Goal: Information Seeking & Learning: Learn about a topic

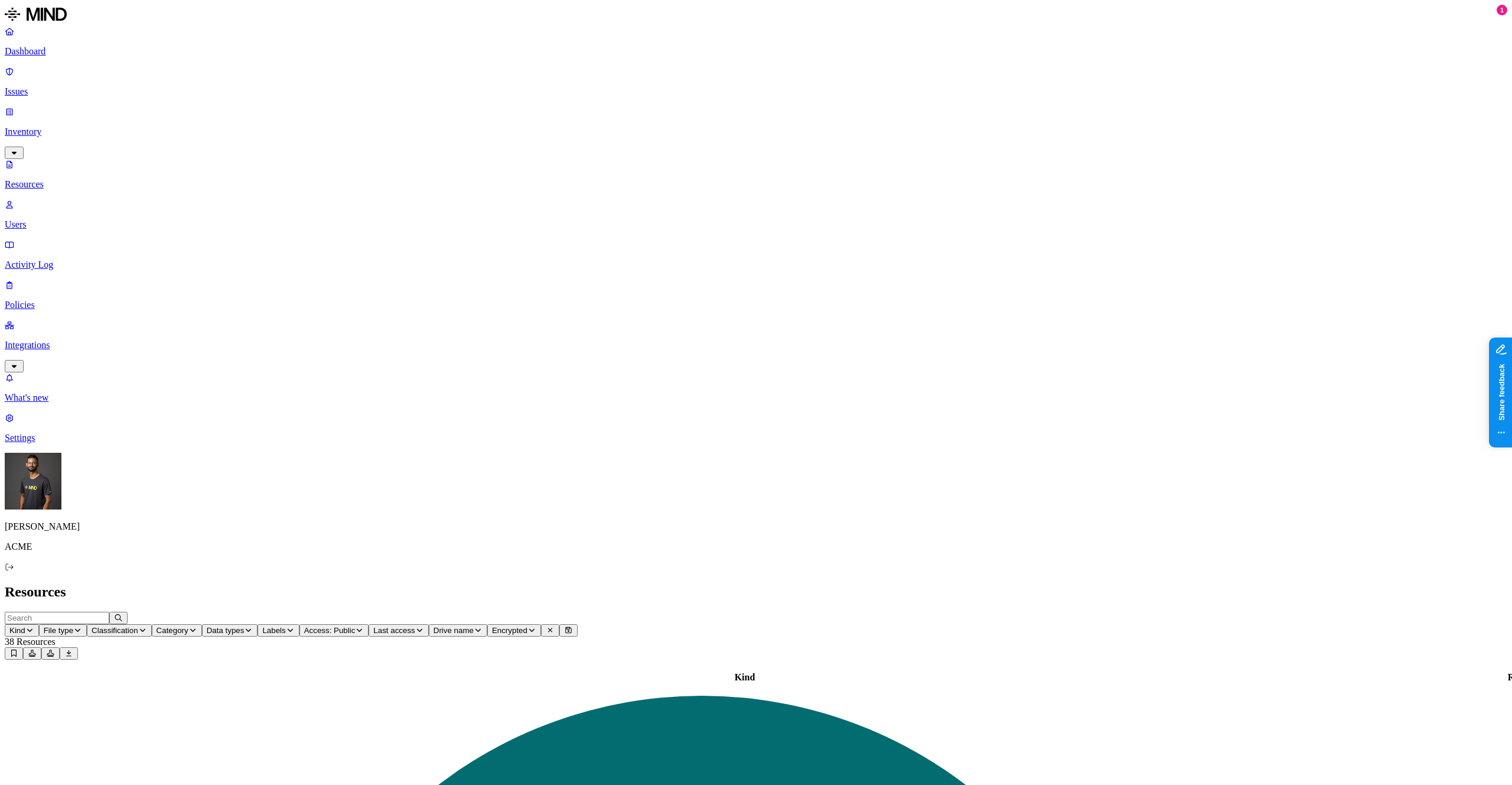
click at [82, 83] on div "Dashboard Issues Inventory Resources Users Activity Log Policies Integrations" at bounding box center [756, 199] width 1503 height 346
click at [84, 86] on p "Issues" at bounding box center [756, 92] width 1503 height 10
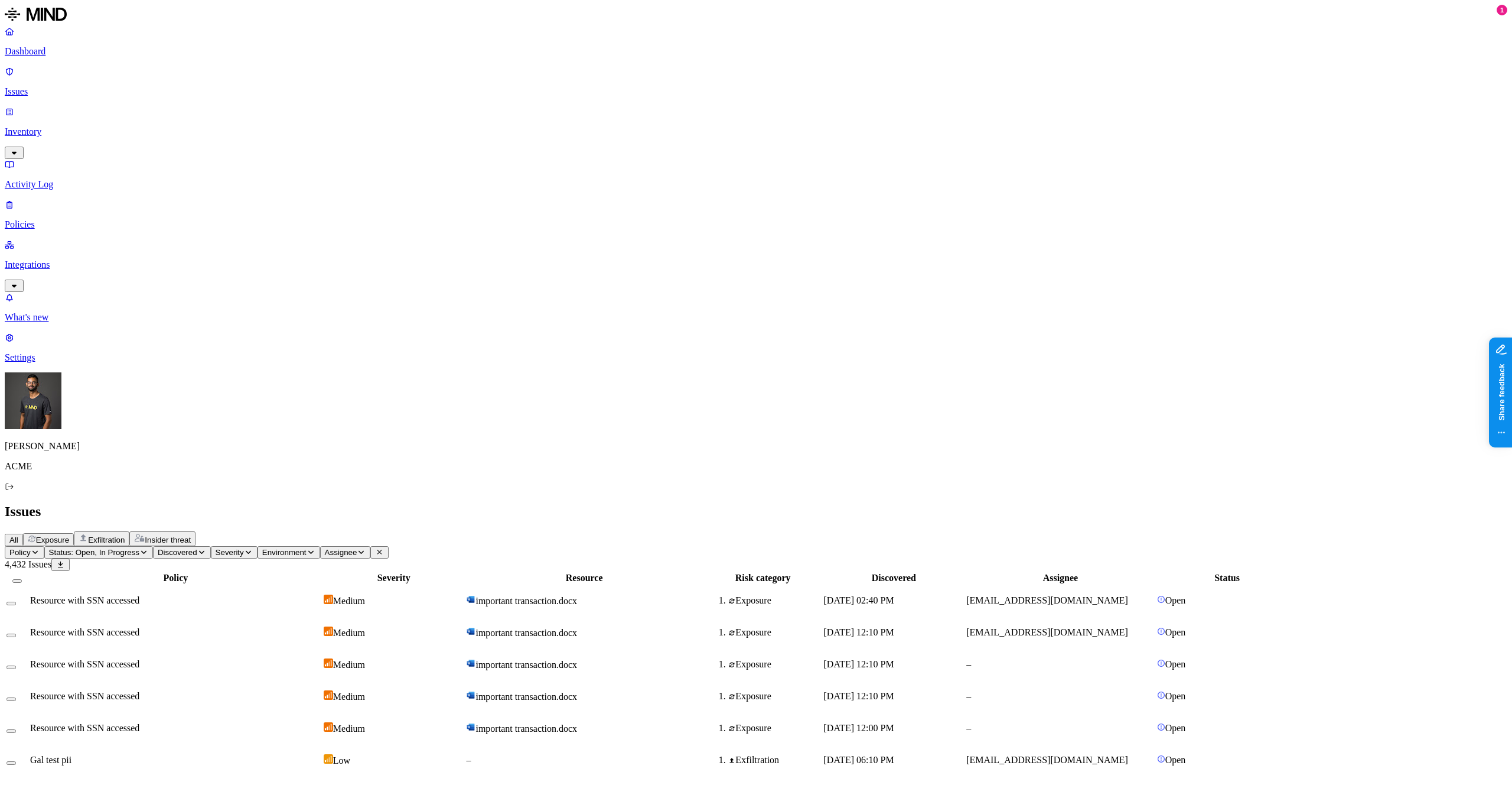
click at [1155, 585] on td "[EMAIL_ADDRESS][DOMAIN_NAME]" at bounding box center [1061, 600] width 190 height 31
click at [464, 626] on div "Medium" at bounding box center [394, 632] width 140 height 12
click at [464, 658] on div "Medium" at bounding box center [394, 664] width 140 height 12
click at [464, 690] on div "Medium" at bounding box center [394, 696] width 140 height 12
click at [577, 723] on span "important transaction.docx" at bounding box center [526, 728] width 101 height 10
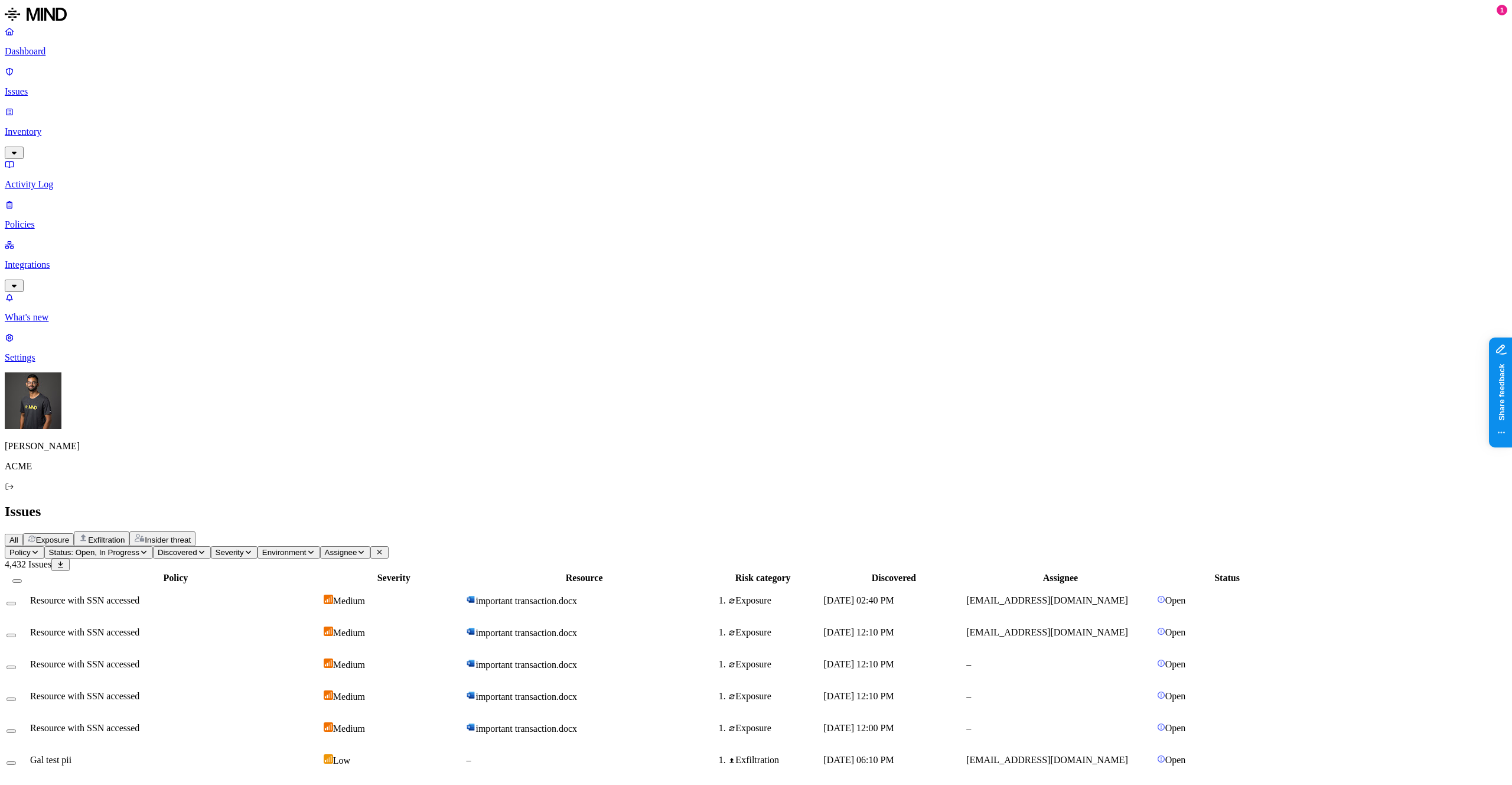
click at [636, 745] on td "–" at bounding box center [584, 760] width 237 height 31
click at [197, 548] on span "Discovered" at bounding box center [177, 552] width 40 height 9
click at [253, 548] on icon "button" at bounding box center [249, 552] width 9 height 7
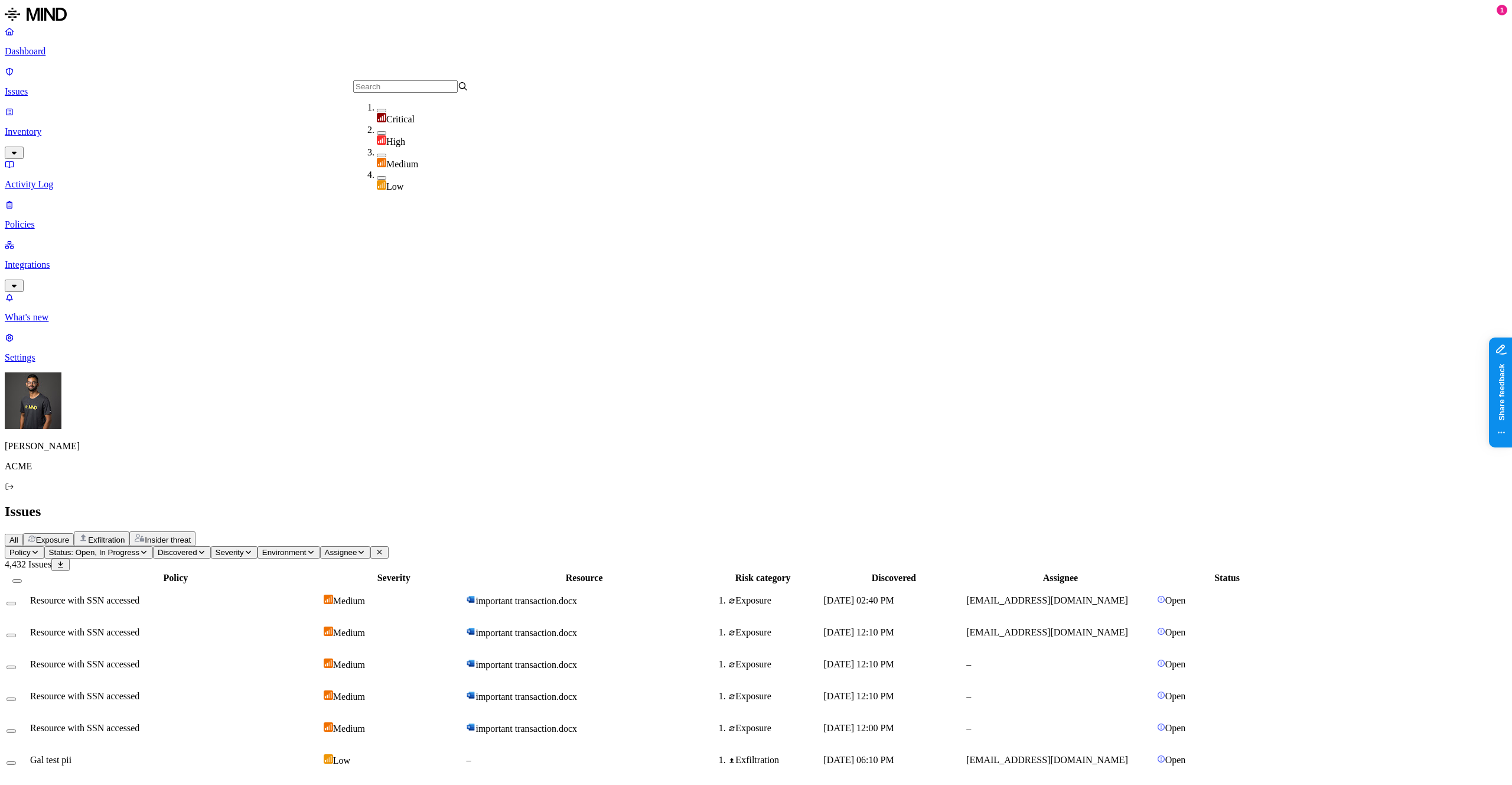
click at [307, 548] on span "Environment" at bounding box center [284, 552] width 44 height 9
click at [357, 548] on span "Assignee" at bounding box center [341, 552] width 32 height 9
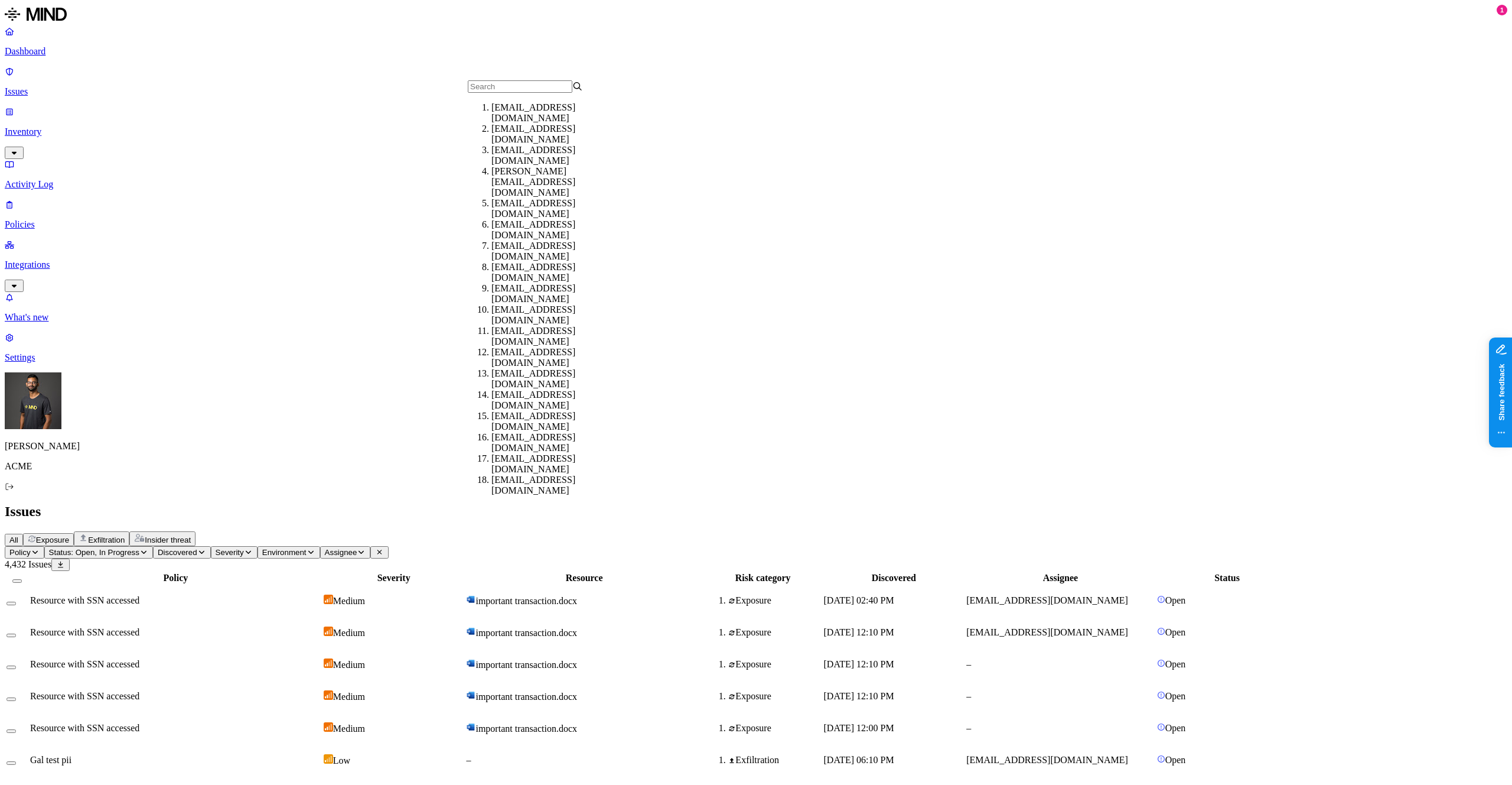
click at [44, 546] on button "Policy" at bounding box center [24, 552] width 40 height 12
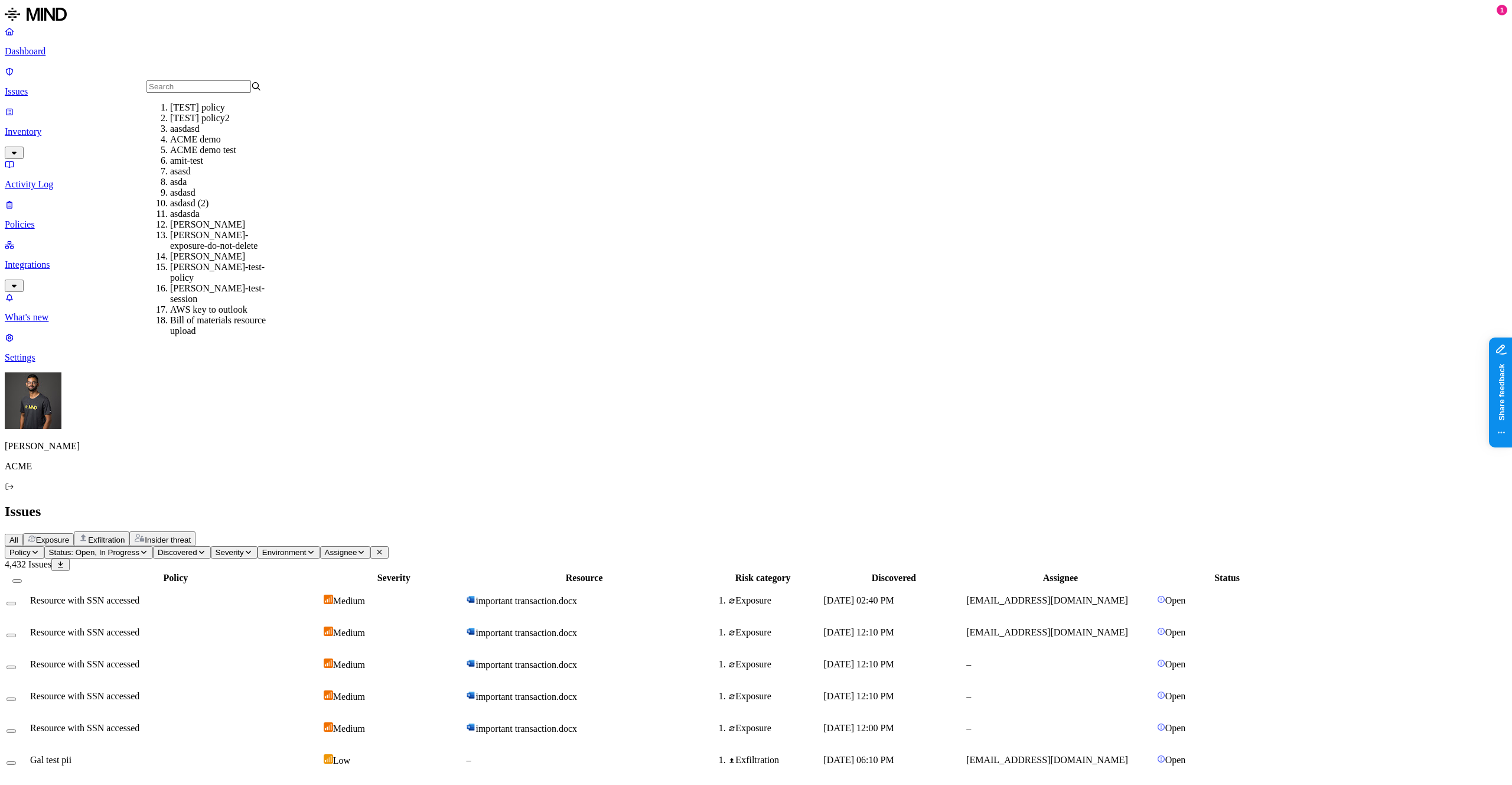
click at [191, 535] on span "Insider threat" at bounding box center [168, 540] width 46 height 9
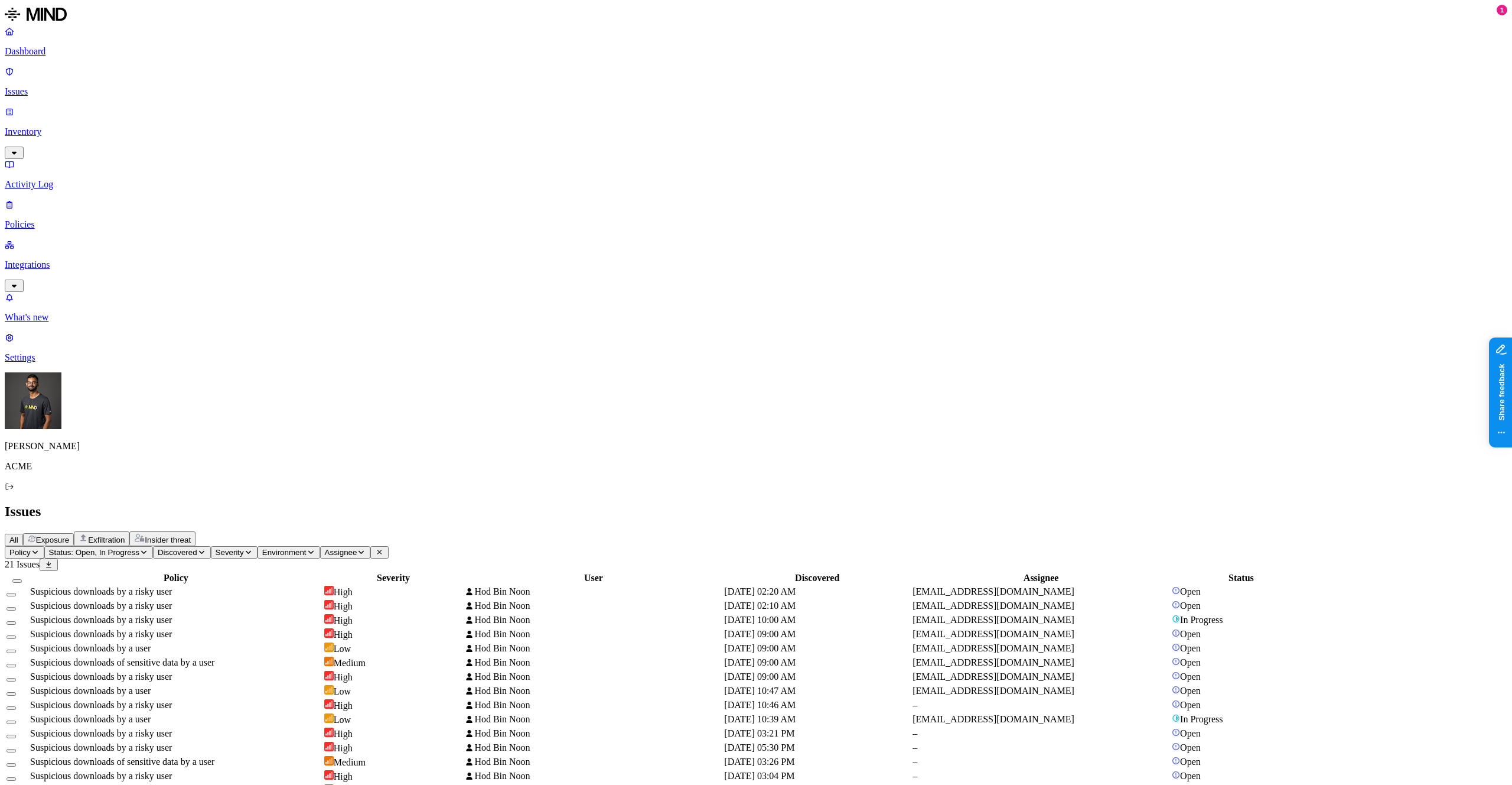
click at [305, 586] on div "Suspicious downloads by a risky user" at bounding box center [175, 591] width 292 height 10
click at [298, 599] on td "Suspicious downloads by a risky user" at bounding box center [175, 606] width 293 height 13
click at [129, 532] on button "Exfiltration" at bounding box center [101, 539] width 55 height 15
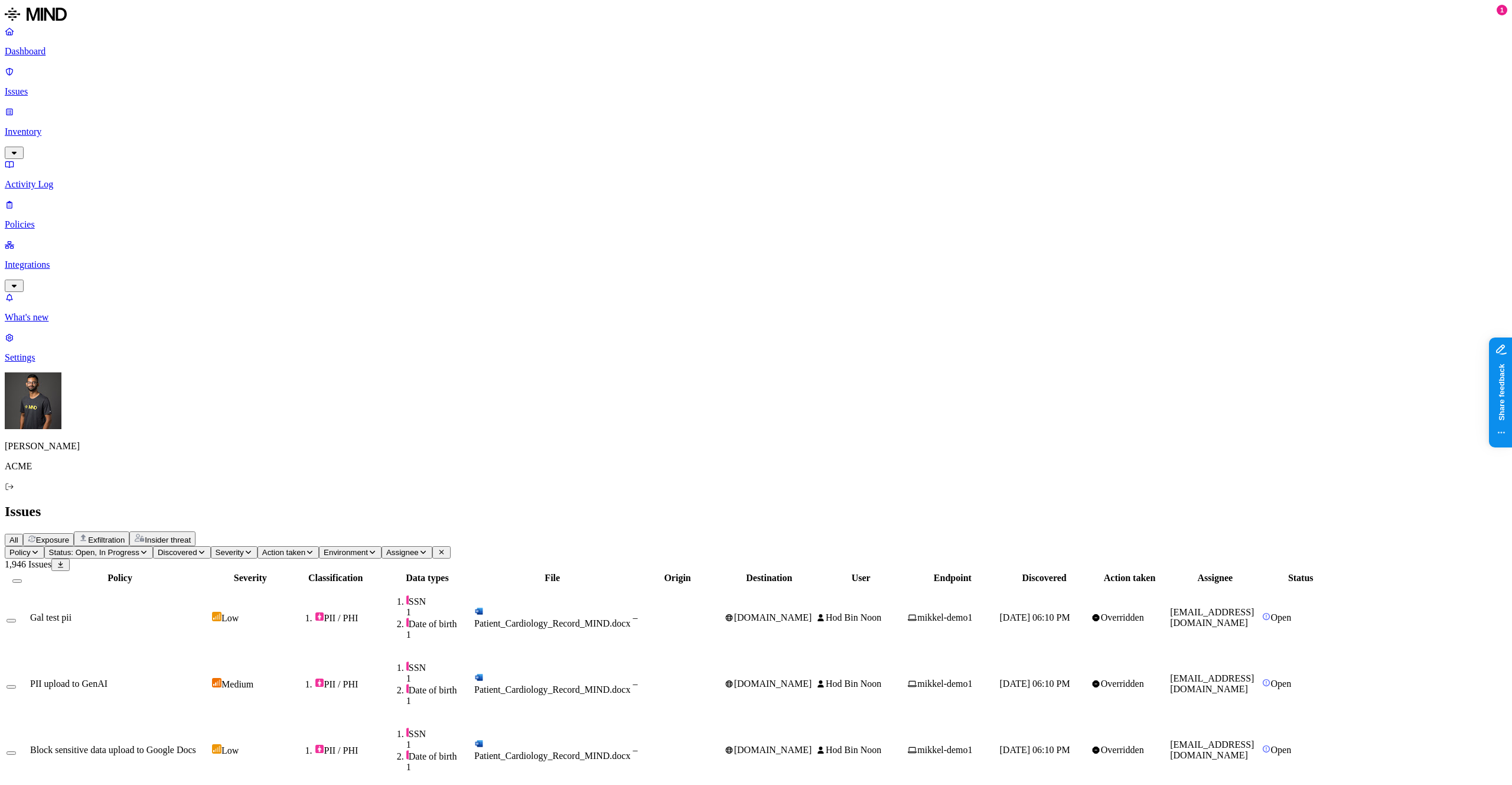
click at [210, 585] on td "Gal test pii" at bounding box center [120, 617] width 181 height 65
click at [210, 651] on td "PII upload to GenAI" at bounding box center [120, 684] width 181 height 65
click at [196, 745] on span "Block sensitive data upload to Google Docs" at bounding box center [113, 749] width 166 height 10
click at [69, 535] on span "Exposure" at bounding box center [52, 540] width 33 height 9
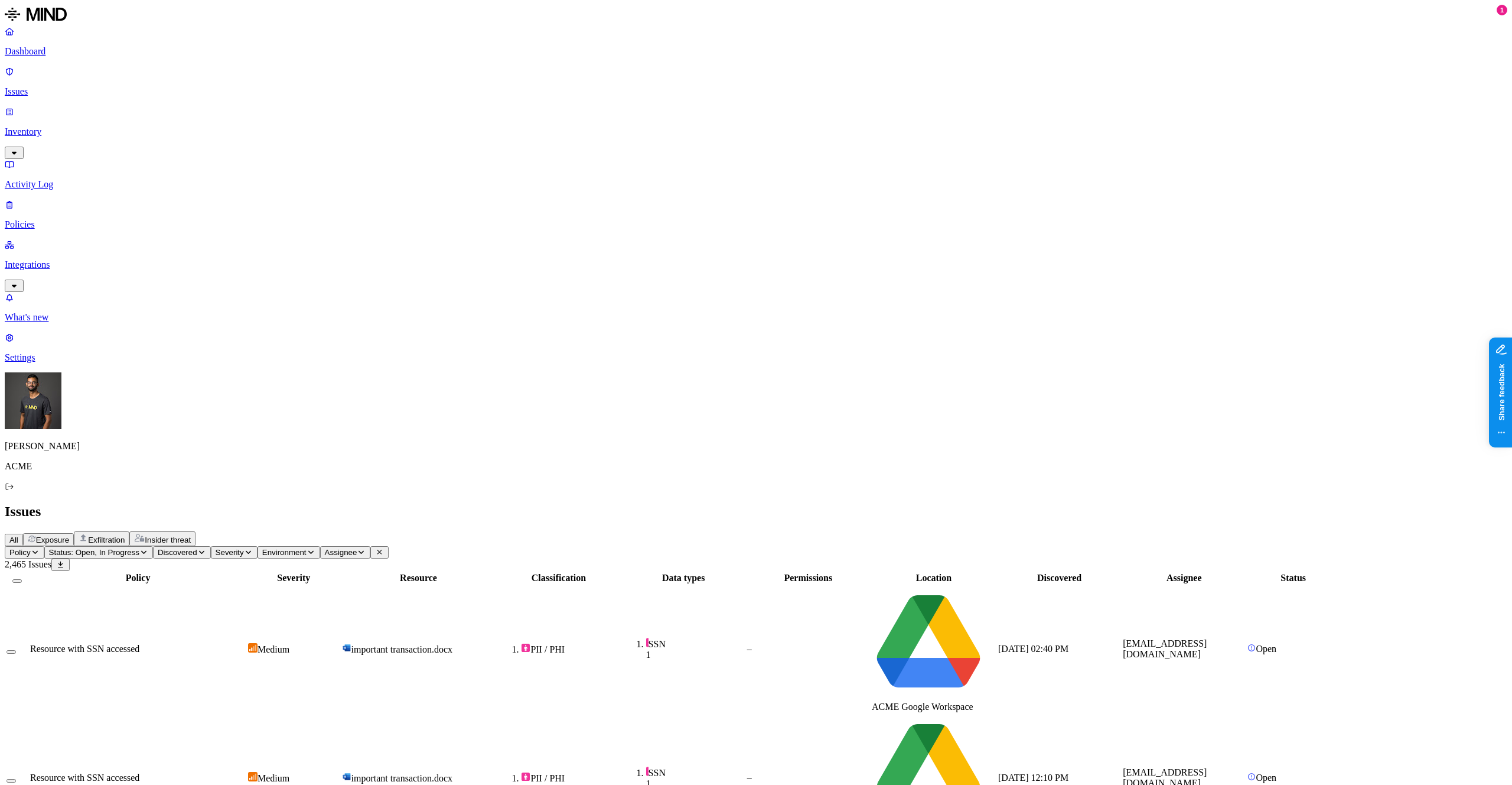
click at [140, 548] on span "Status: Open, In Progress" at bounding box center [94, 552] width 90 height 9
click at [197, 548] on span "Discovered" at bounding box center [177, 552] width 40 height 9
click at [244, 548] on span "Severity" at bounding box center [230, 552] width 29 height 9
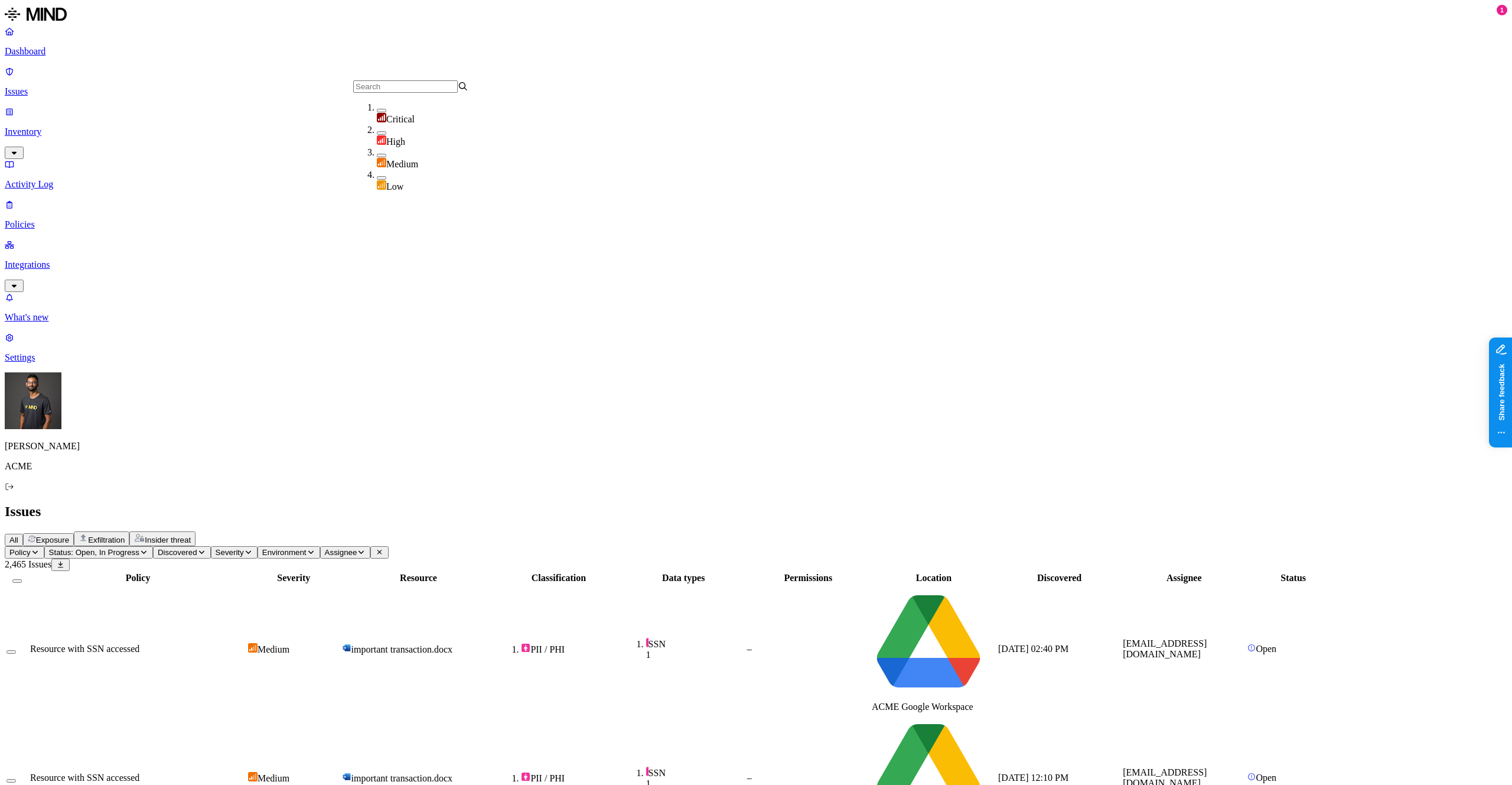
click at [307, 548] on span "Environment" at bounding box center [284, 552] width 44 height 9
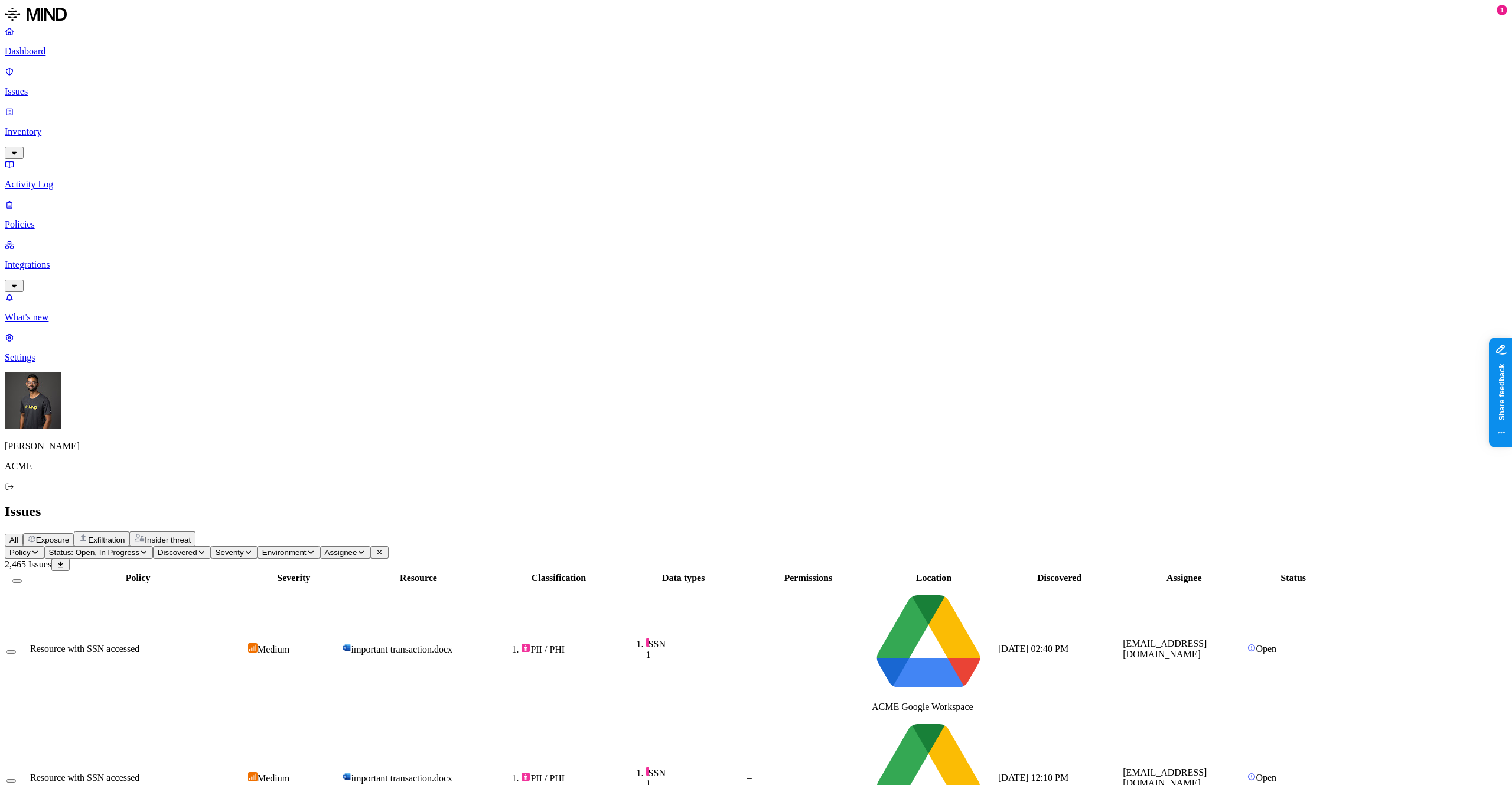
click at [772, 532] on div "All Exposure Exfiltration Insider threat" at bounding box center [756, 539] width 1503 height 15
